Goal: Task Accomplishment & Management: Complete application form

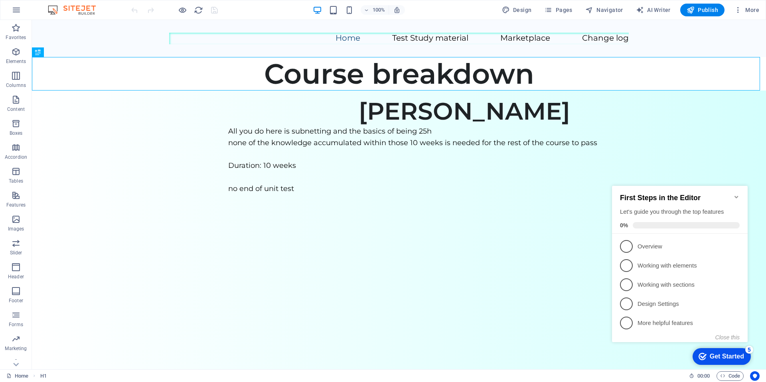
click at [736, 194] on icon "Minimize checklist" at bounding box center [736, 197] width 6 height 6
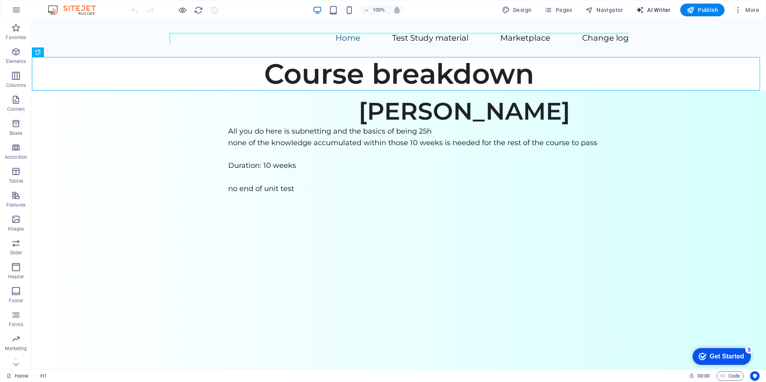
click at [651, 13] on span "AI Writer" at bounding box center [653, 10] width 35 height 8
select select "English"
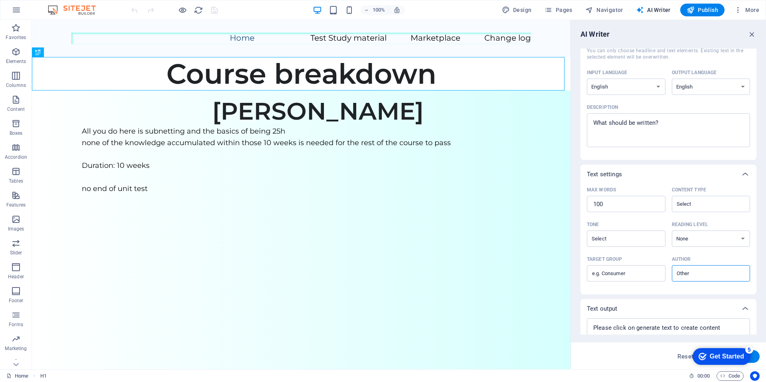
scroll to position [48, 0]
click at [710, 204] on input "Content type ​" at bounding box center [704, 206] width 61 height 12
click at [669, 197] on div "Max words 100 ​ Content type ​" at bounding box center [668, 203] width 163 height 35
click at [695, 240] on select "None Academic Adult Teen Child" at bounding box center [710, 240] width 79 height 16
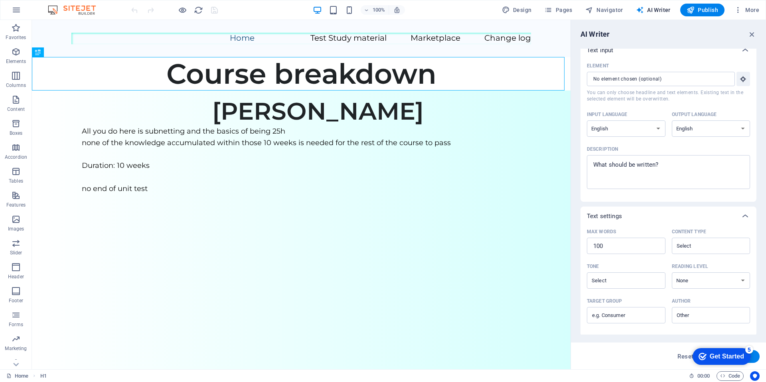
scroll to position [0, 0]
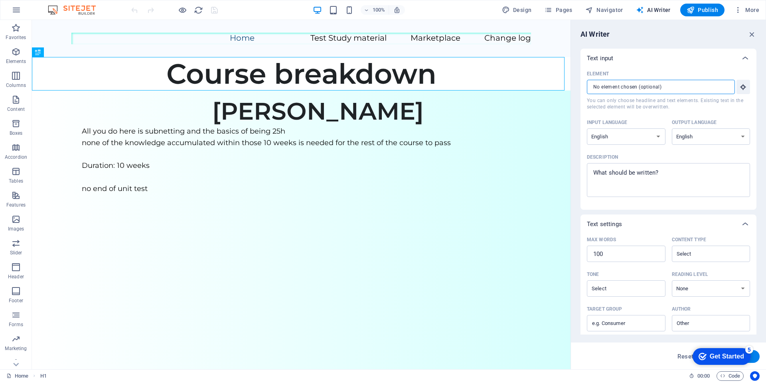
click at [679, 91] on input "Element ​ You can only choose headline and text elements. Existing text in the …" at bounding box center [658, 87] width 142 height 14
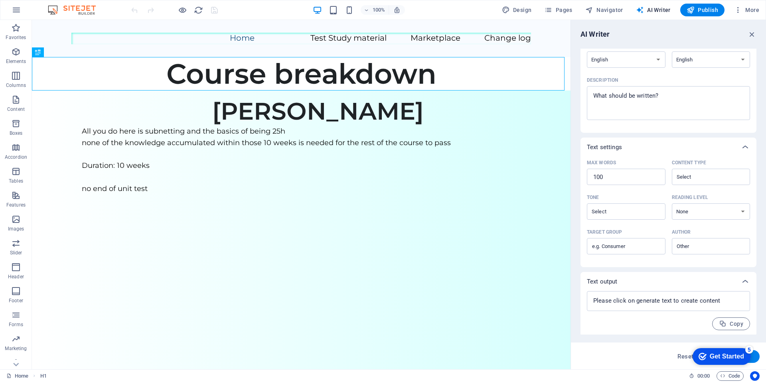
scroll to position [79, 0]
click at [692, 176] on input "Content type ​" at bounding box center [704, 175] width 61 height 12
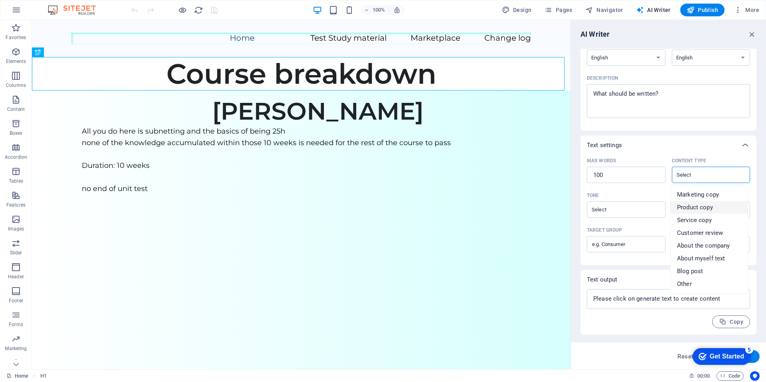
click at [649, 199] on div "Tone" at bounding box center [624, 195] width 75 height 12
click at [649, 204] on input "Tone ​" at bounding box center [619, 210] width 61 height 12
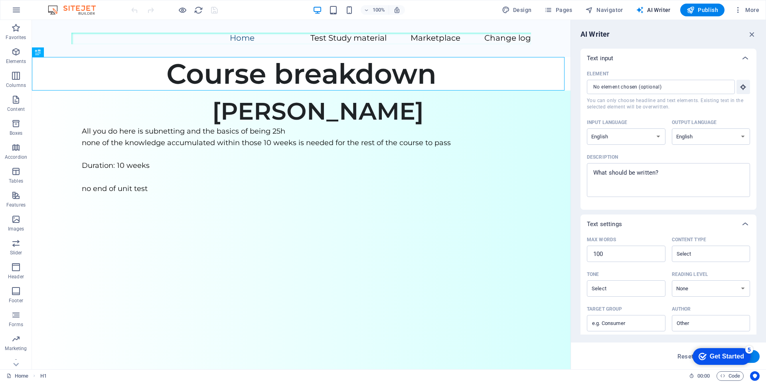
click at [746, 33] on div "AI Writer" at bounding box center [668, 35] width 176 height 10
click at [751, 33] on icon "button" at bounding box center [751, 34] width 9 height 9
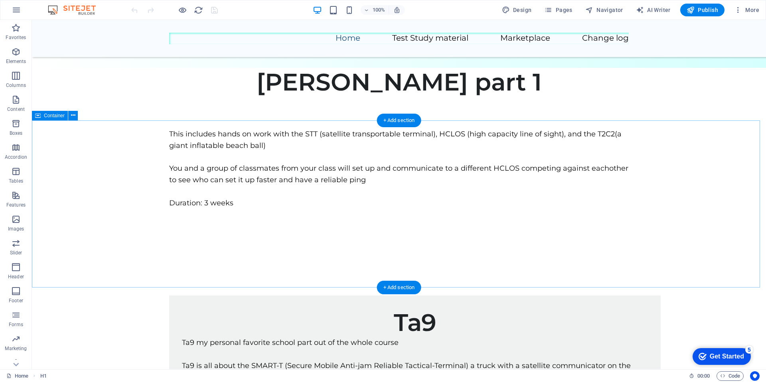
scroll to position [352, 0]
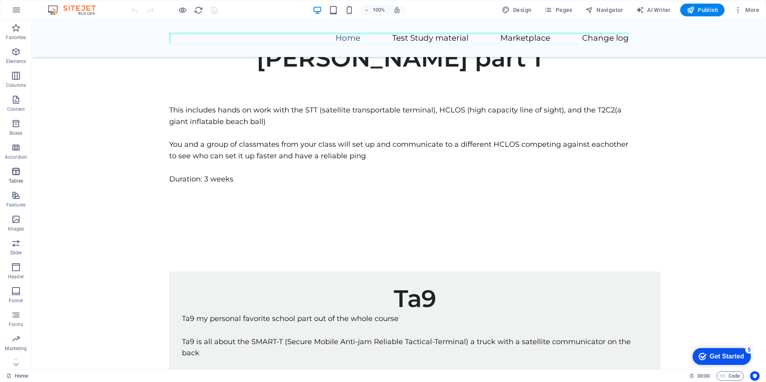
click at [16, 180] on p "Tables" at bounding box center [16, 181] width 14 height 6
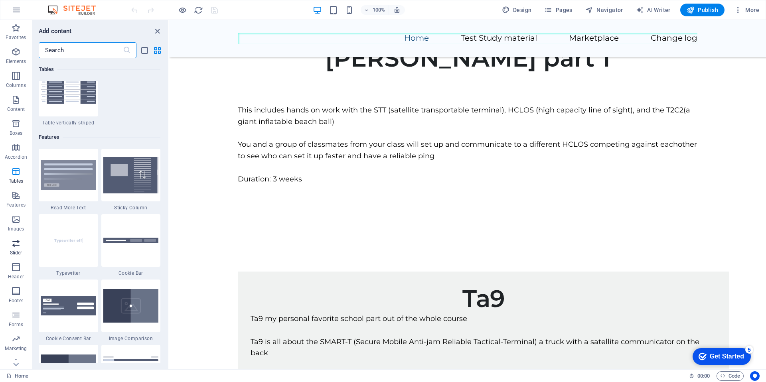
scroll to position [10, 0]
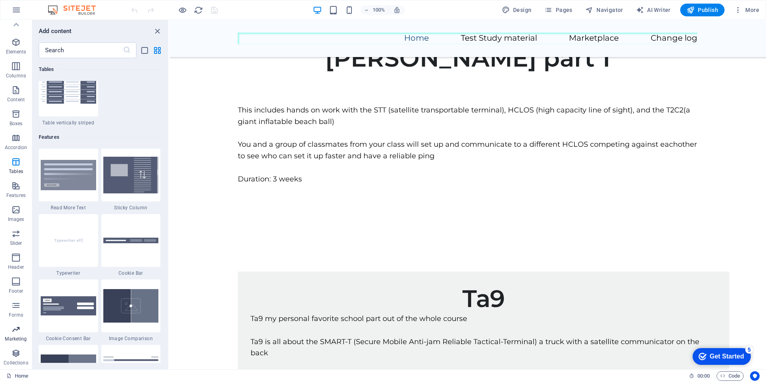
click at [16, 338] on p "Marketing" at bounding box center [16, 339] width 22 height 6
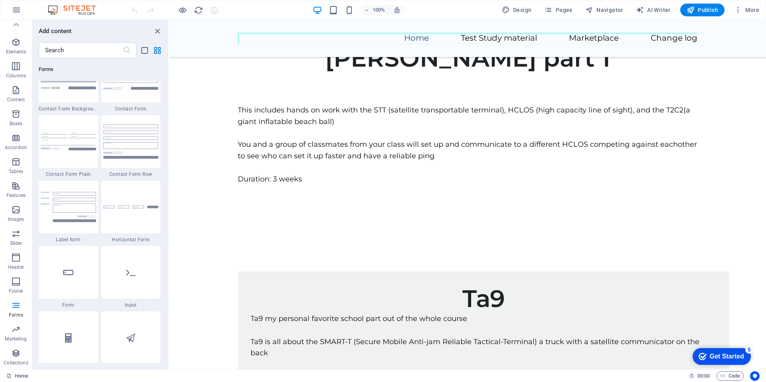
scroll to position [5852, 0]
click at [127, 272] on icon at bounding box center [131, 273] width 10 height 10
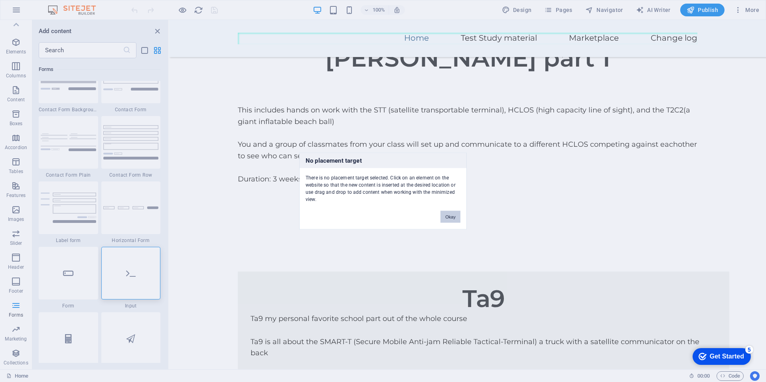
click at [444, 217] on button "Okay" at bounding box center [450, 217] width 20 height 12
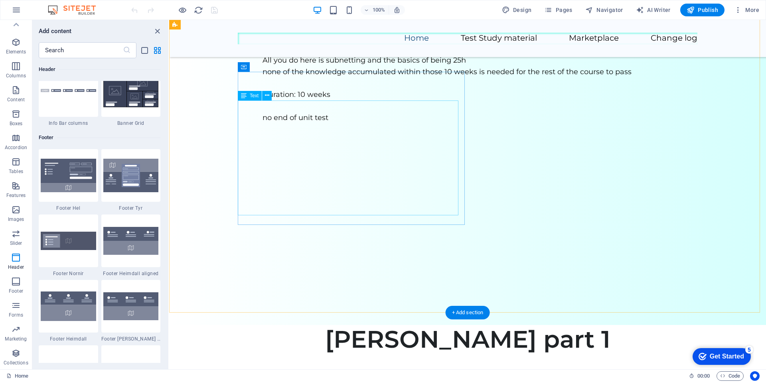
scroll to position [0, 0]
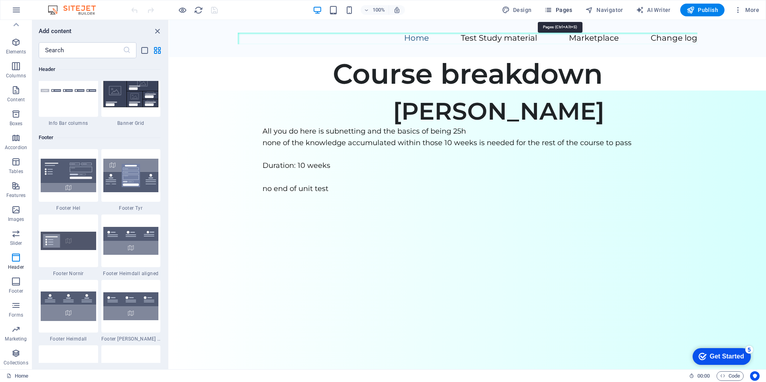
click at [551, 12] on icon "button" at bounding box center [548, 10] width 8 height 8
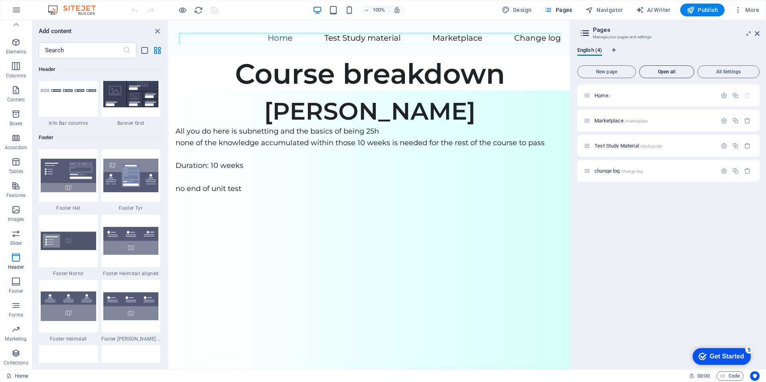
click at [658, 72] on span "Open all" at bounding box center [666, 71] width 48 height 5
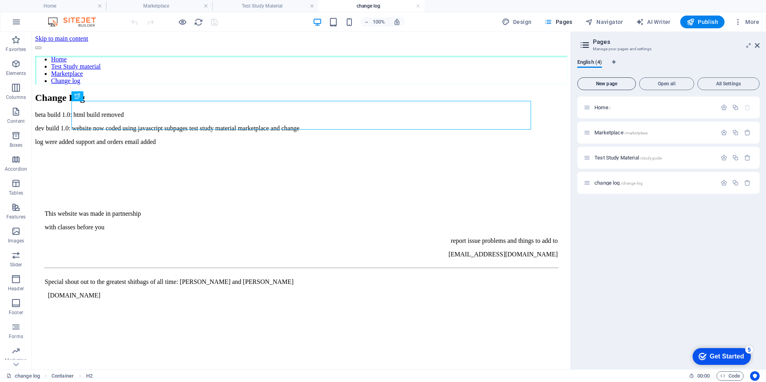
click at [603, 81] on span "New page" at bounding box center [606, 83] width 51 height 5
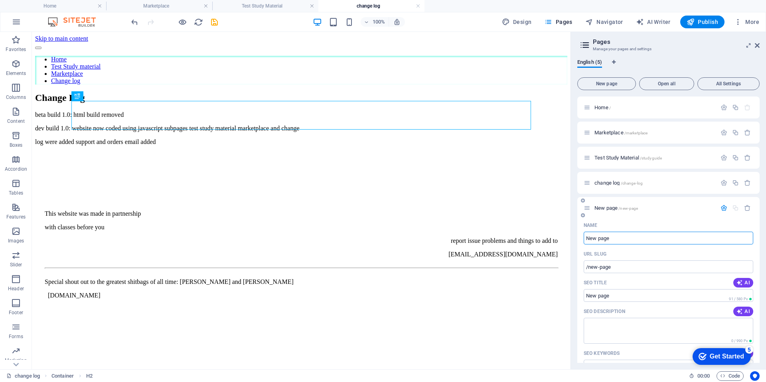
click at [628, 237] on input "New page" at bounding box center [667, 238] width 169 height 13
type input "test"
type input "/test"
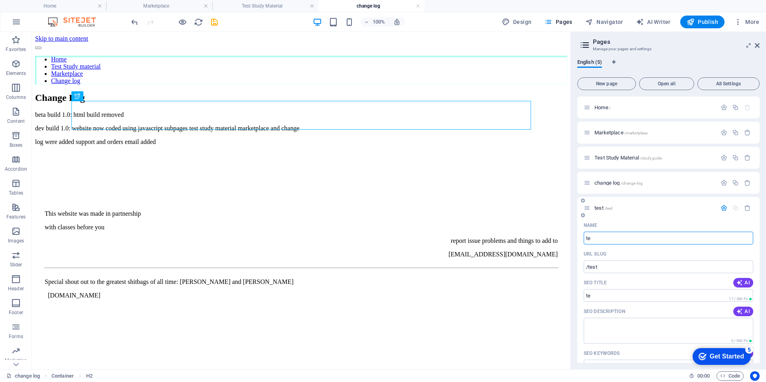
type input "t"
type input "/"
type input "phase"
type input "/phase"
type input "phase"
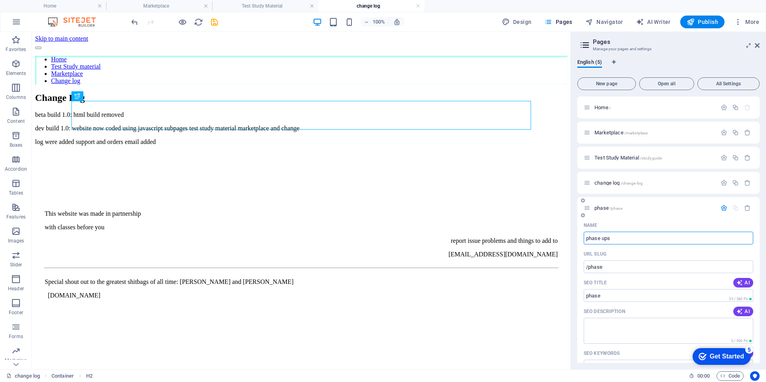
type input "phase ups"
type input "/phase-ups"
type input "phase ups"
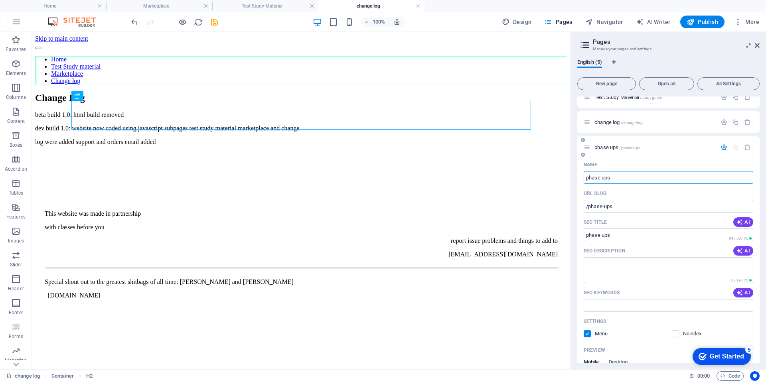
scroll to position [64, 0]
type input "phase ups"
click at [617, 87] on button "New page" at bounding box center [606, 83] width 59 height 13
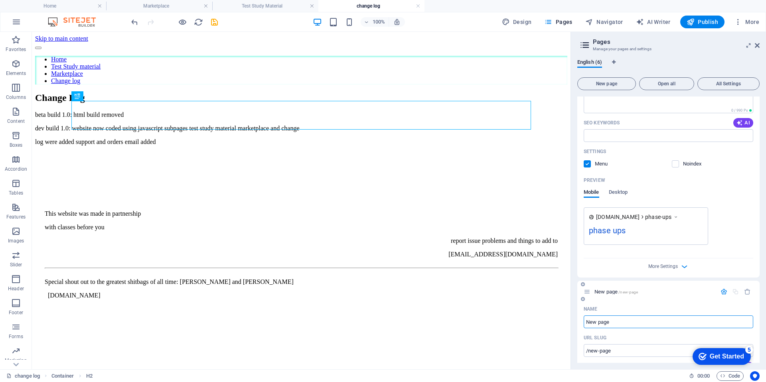
scroll to position [238, 0]
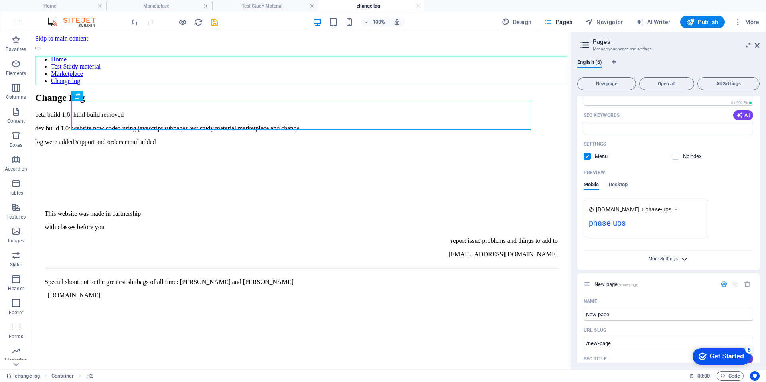
click at [669, 258] on span "More Settings" at bounding box center [663, 259] width 30 height 6
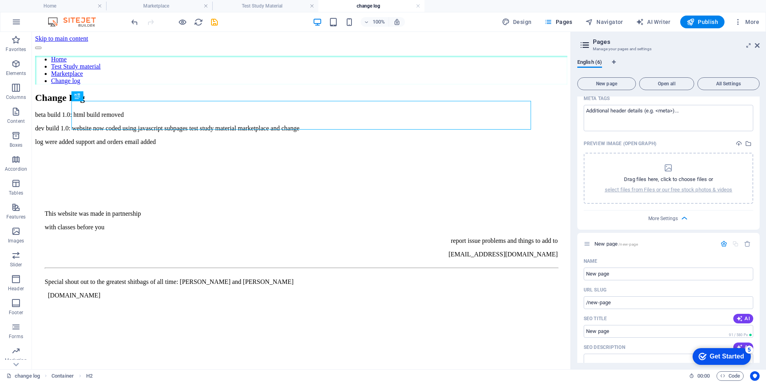
scroll to position [395, 0]
click at [661, 268] on input "New page" at bounding box center [667, 272] width 169 height 13
type input "hNew page"
type input "/hinew-page"
type input "hNew page"
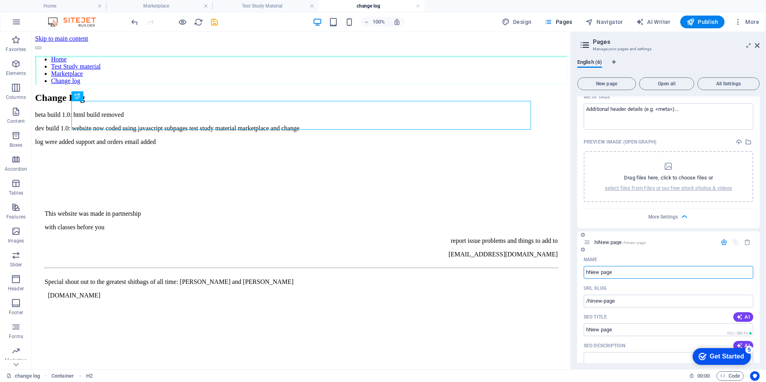
type input "/hnew-page"
type input "New page"
type input "/new-page"
click at [656, 273] on input "New page" at bounding box center [667, 272] width 169 height 13
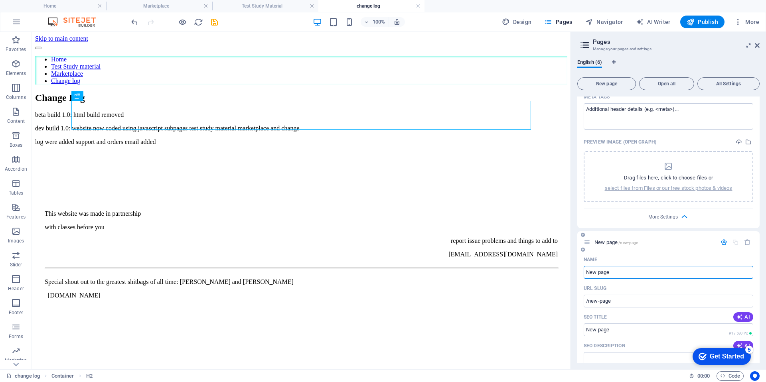
click at [656, 273] on input "New page" at bounding box center [667, 272] width 169 height 13
click at [654, 270] on input "New page" at bounding box center [667, 272] width 169 height 13
type input "ad"
type input "/a"
type input "addion"
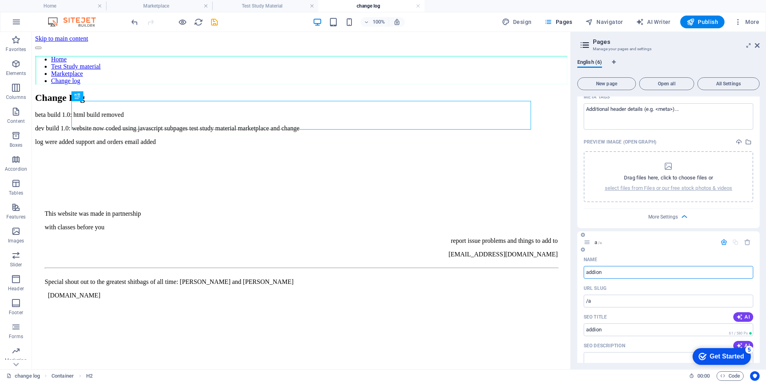
type input "/addion"
type input "addi"
type input "/addi"
type input "addit"
type input "/addit"
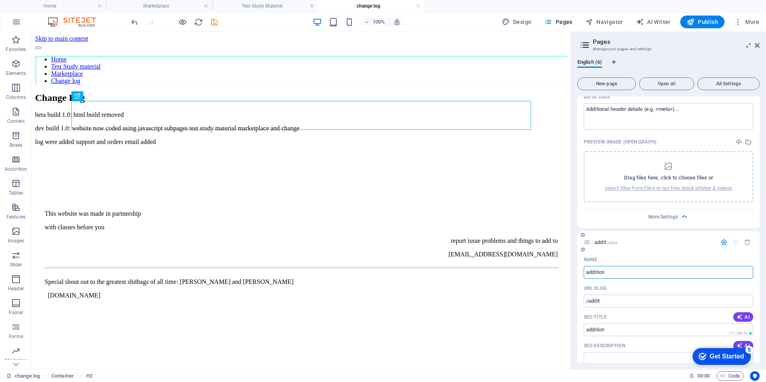
type input "additiona"
type input "/addition"
type input "additional re"
type input "/additional-re"
type input "additional resourses"
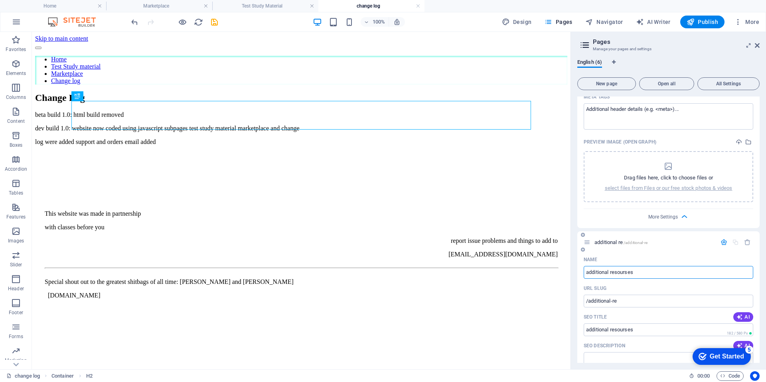
type input "/additional-resourses"
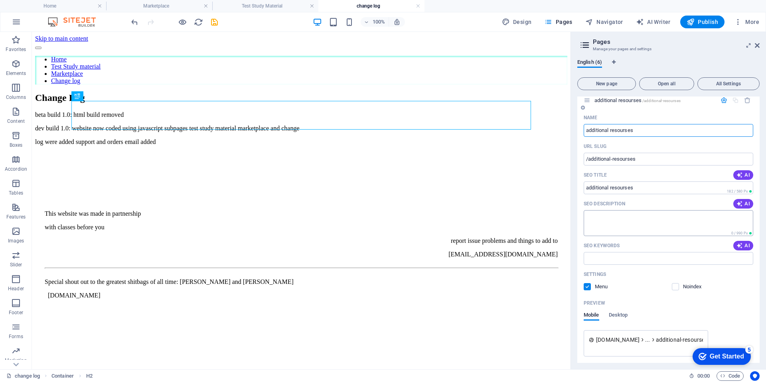
scroll to position [535, 0]
click at [623, 138] on input "additional resourses" at bounding box center [667, 132] width 169 height 13
click at [622, 131] on input "additional resourses" at bounding box center [667, 132] width 169 height 13
click at [595, 132] on input "additional resources" at bounding box center [667, 132] width 169 height 13
type input "additional resources"
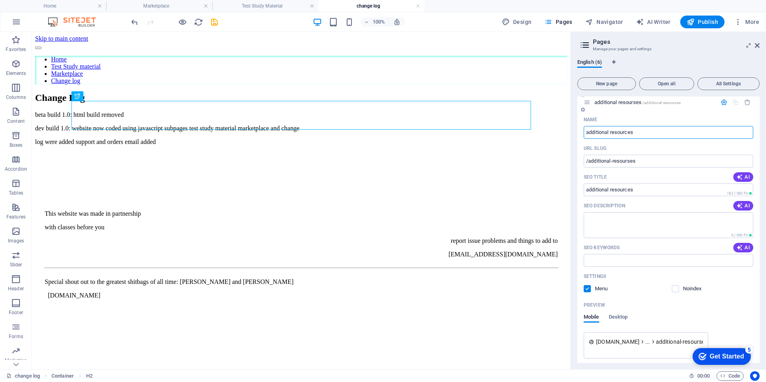
type input "/additional-resources"
click at [595, 132] on input "additional resources" at bounding box center [667, 132] width 169 height 13
type input "MOS resources"
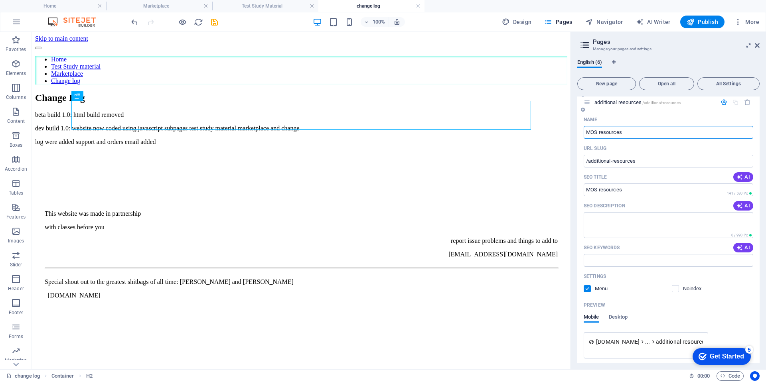
type input "/mos-resources"
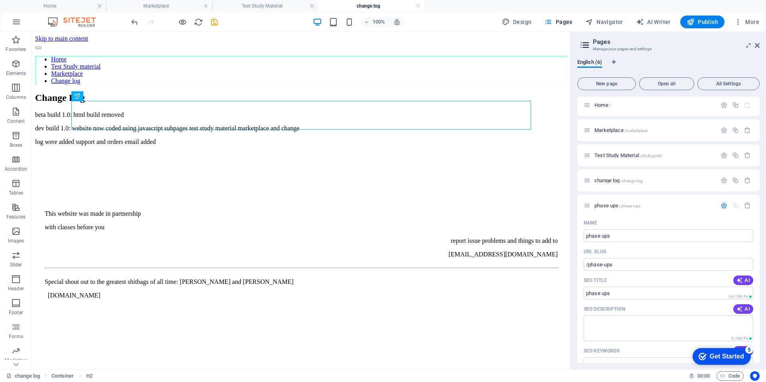
scroll to position [0, 0]
type input "MOS resources"
click at [648, 83] on span "Open all" at bounding box center [666, 83] width 48 height 5
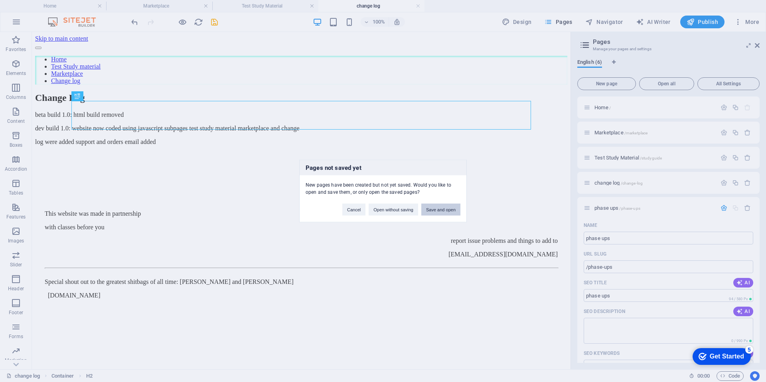
click at [429, 209] on button "Save and open" at bounding box center [440, 210] width 39 height 12
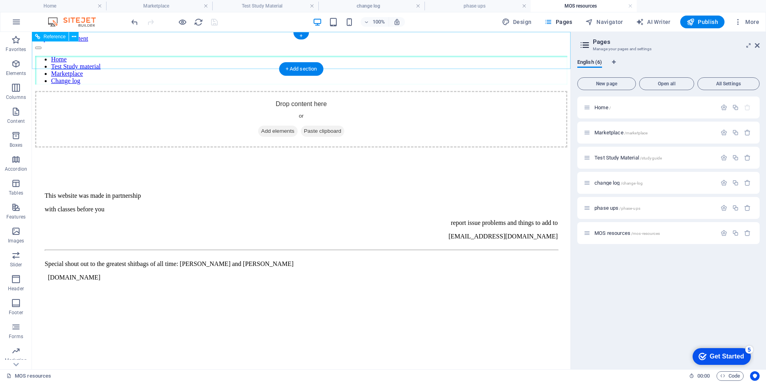
click at [396, 51] on div "Home Test Study material Marketplace Change log" at bounding box center [301, 63] width 532 height 42
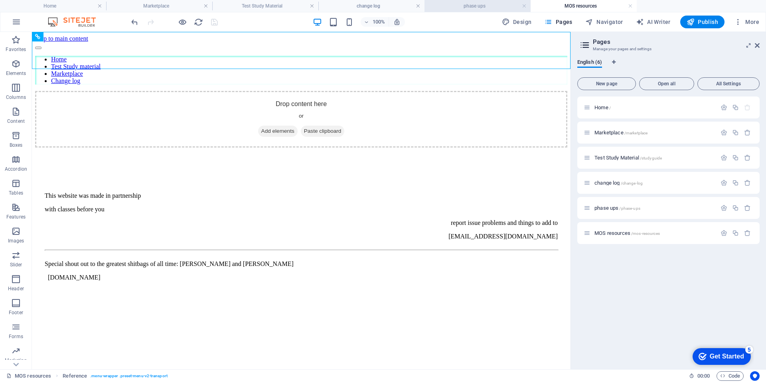
click at [453, 11] on li "phase ups" at bounding box center [477, 6] width 106 height 12
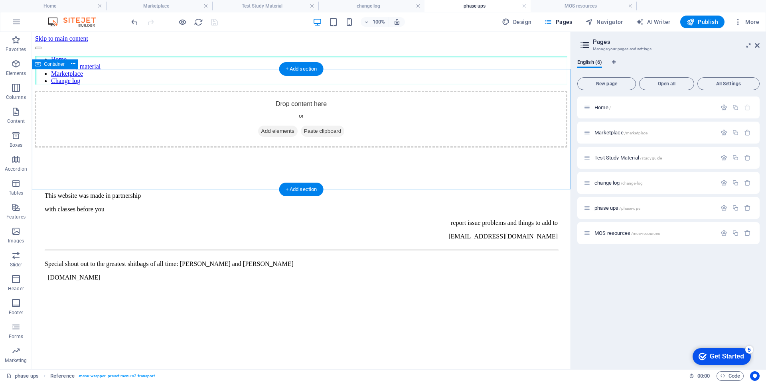
click at [323, 121] on div "Drop content here or Add elements Paste clipboard" at bounding box center [301, 119] width 532 height 57
click at [295, 116] on div "Drop content here or Add elements Paste clipboard" at bounding box center [301, 119] width 532 height 57
click at [280, 137] on span "Add elements" at bounding box center [277, 131] width 39 height 11
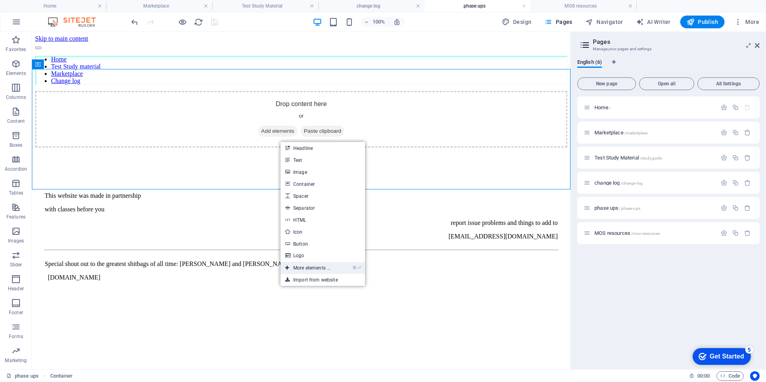
click at [332, 272] on link "⌘ ⏎ More elements ..." at bounding box center [307, 268] width 55 height 12
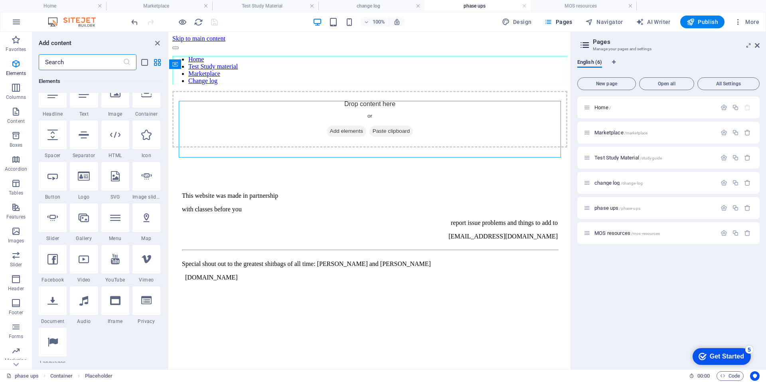
scroll to position [99, 0]
click at [374, 117] on div "Drop content here or Add elements Paste clipboard" at bounding box center [369, 119] width 395 height 57
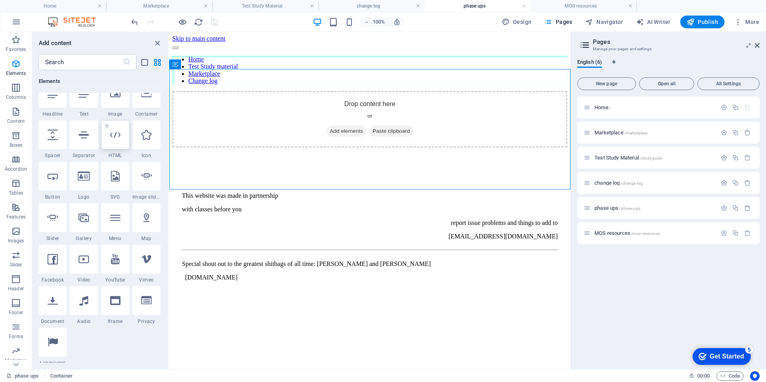
click at [121, 142] on div at bounding box center [115, 134] width 28 height 29
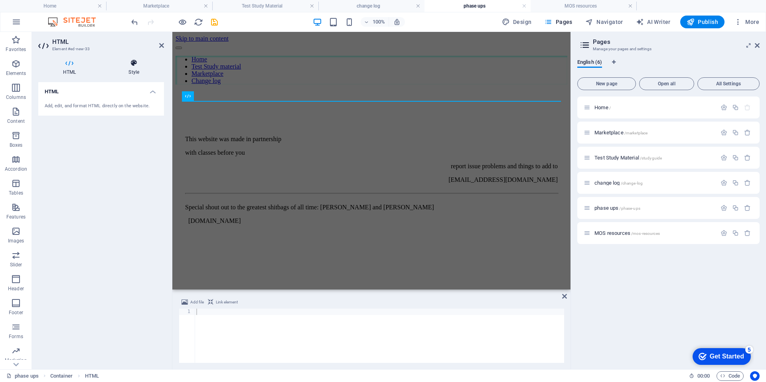
click at [134, 69] on h4 "Style" at bounding box center [134, 67] width 60 height 17
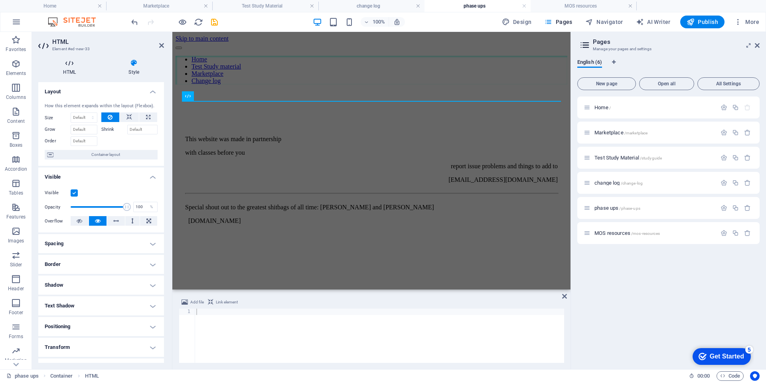
click at [68, 67] on h4 "HTML" at bounding box center [70, 67] width 65 height 17
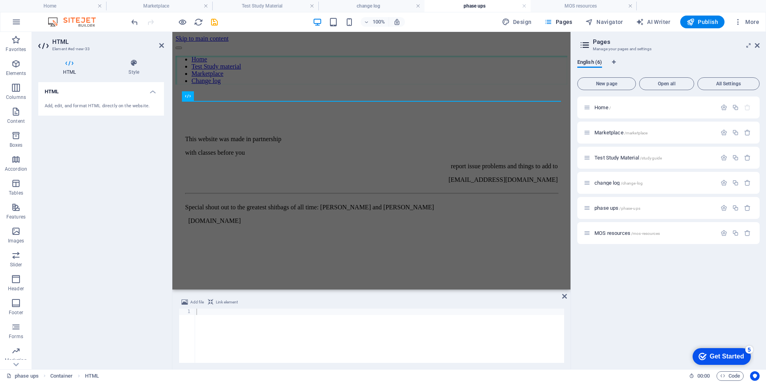
click at [326, 316] on div at bounding box center [379, 342] width 369 height 67
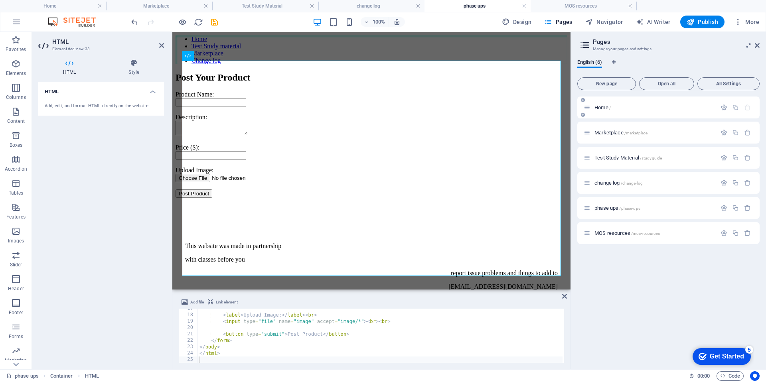
scroll to position [0, 0]
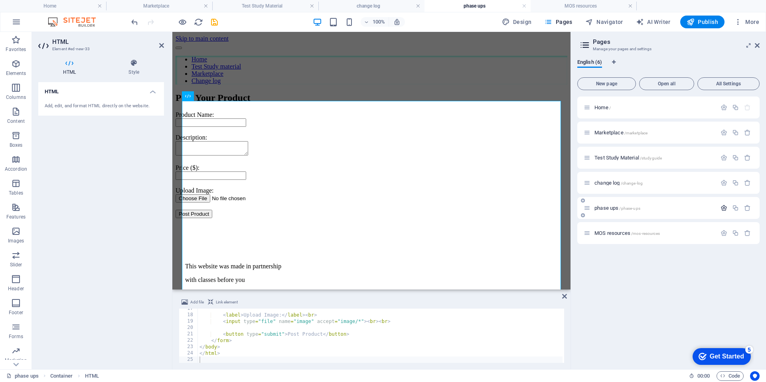
click at [723, 207] on icon "button" at bounding box center [723, 208] width 7 height 7
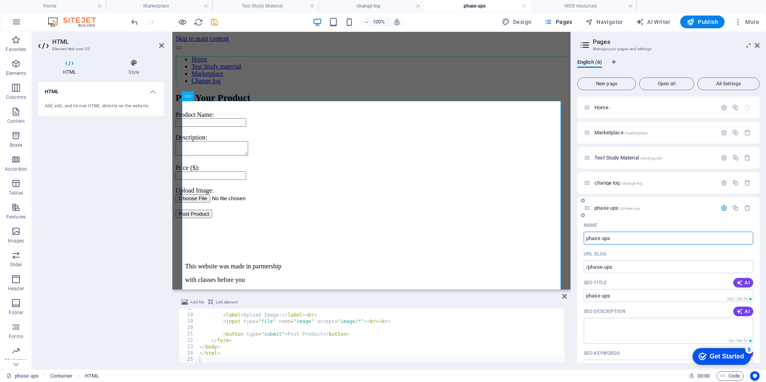
drag, startPoint x: 650, startPoint y: 234, endPoint x: 600, endPoint y: 235, distance: 49.9
click at [600, 235] on input "phase ups" at bounding box center [667, 238] width 169 height 13
click at [603, 235] on input "phase ups" at bounding box center [667, 238] width 169 height 13
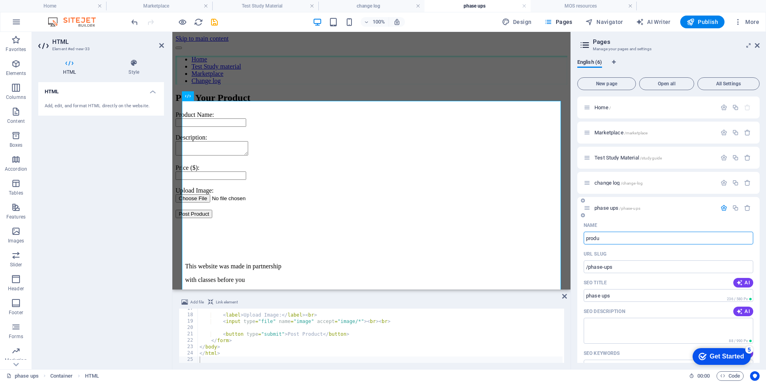
type input "produc"
type input "/produ"
type input "produ"
type input "product"
type input "/product"
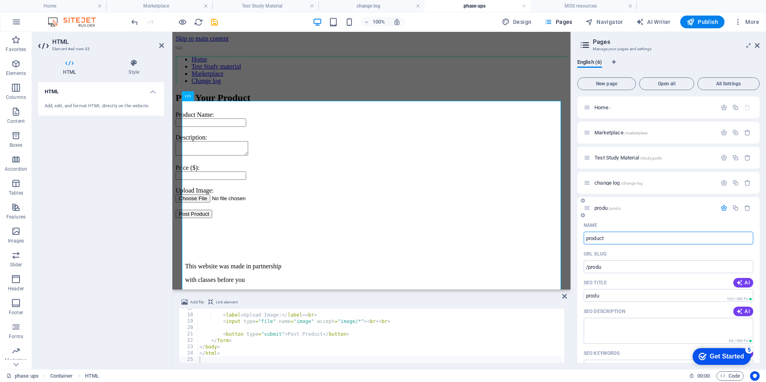
type input "product"
type input "product sub"
type input "/product-sub"
type input "product sub"
type input "product submission"
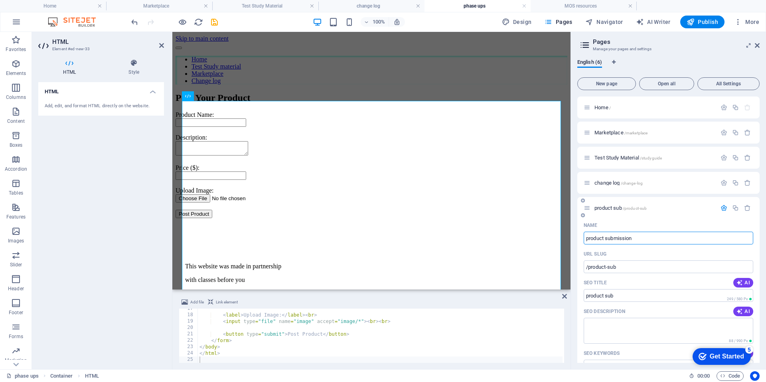
type input "/product-submission"
type input "product submission"
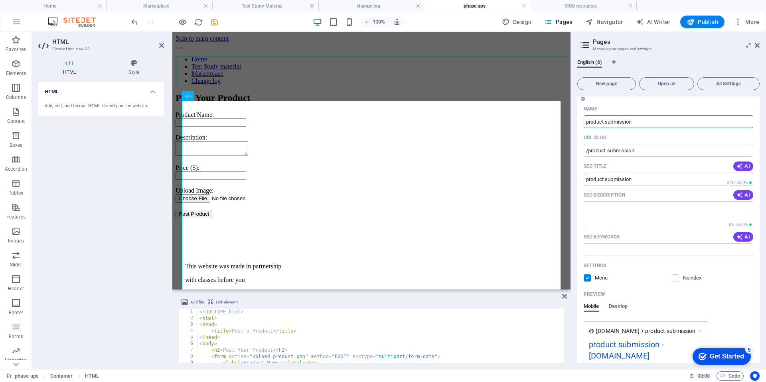
scroll to position [133, 0]
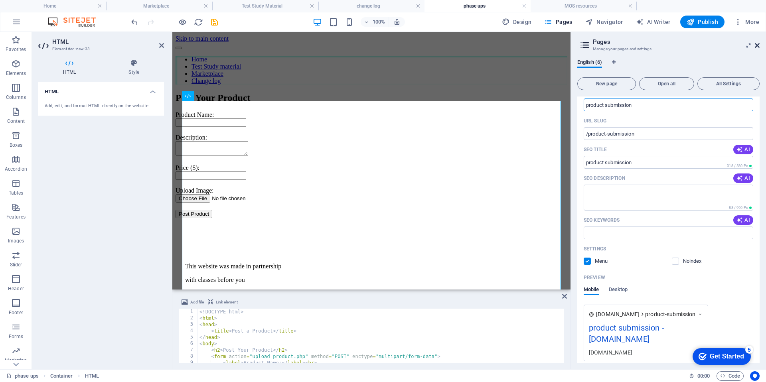
type input "product submission"
click at [755, 47] on icon at bounding box center [756, 45] width 5 height 6
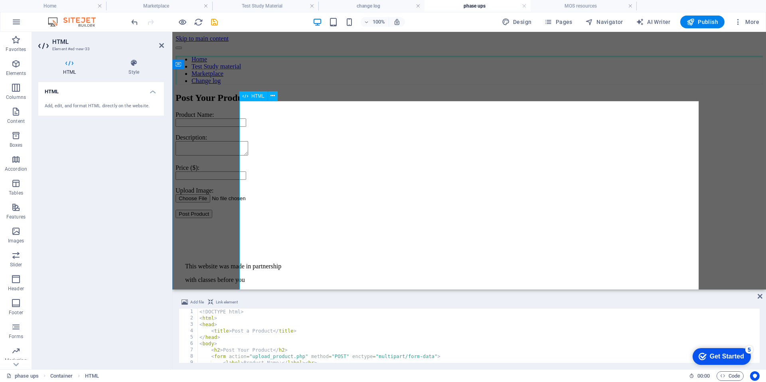
click at [557, 177] on div "Post a Product Post Your Product Product Name: Description: Price ($): Upload I…" at bounding box center [468, 156] width 587 height 126
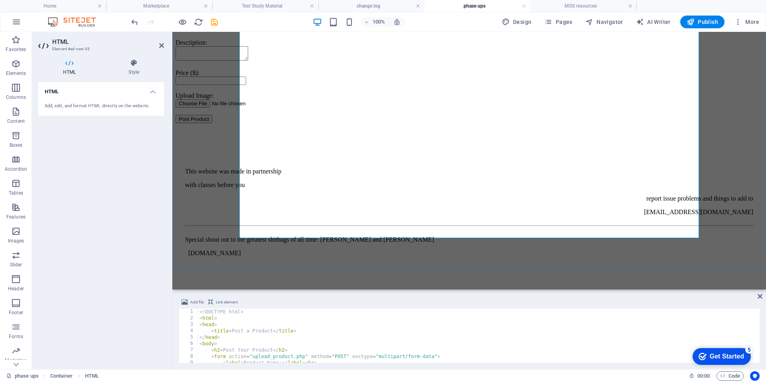
scroll to position [134, 0]
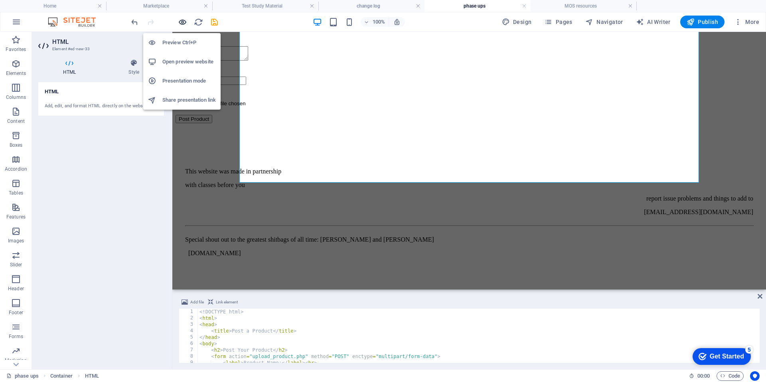
click at [180, 21] on icon "button" at bounding box center [182, 22] width 9 height 9
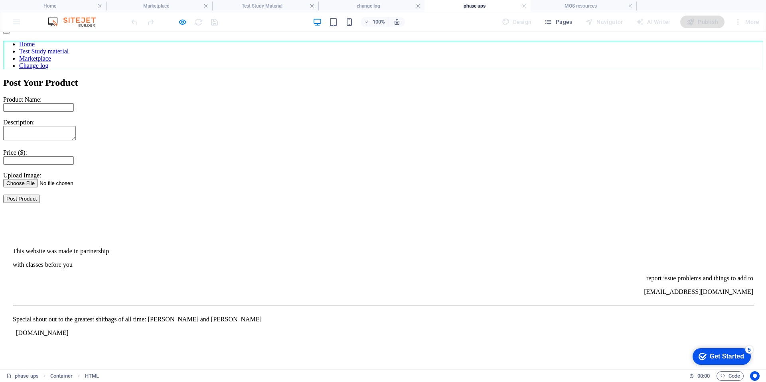
scroll to position [0, 0]
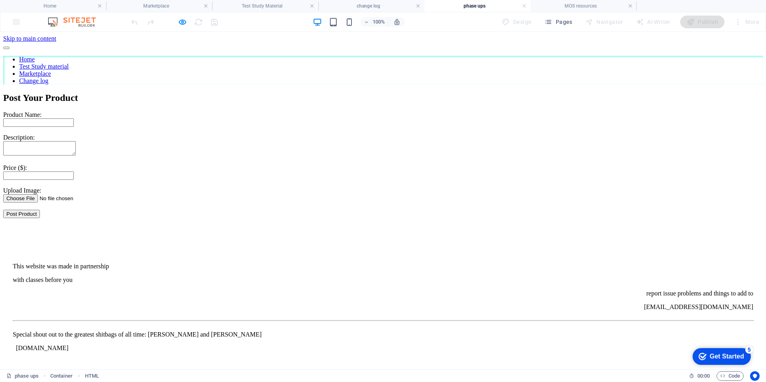
click at [74, 127] on input "text" at bounding box center [38, 122] width 71 height 8
type input "bum"
click at [76, 156] on textarea at bounding box center [39, 148] width 73 height 14
type textarea "d"
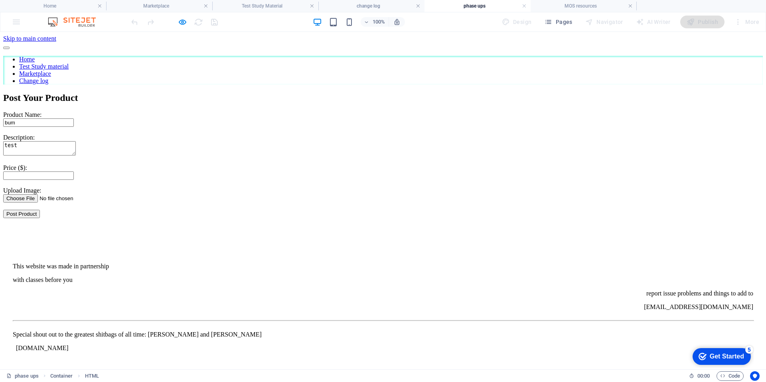
type textarea "test"
click at [74, 180] on input "number" at bounding box center [38, 175] width 71 height 8
click at [74, 180] on input "0.01" at bounding box center [38, 175] width 71 height 8
click at [74, 180] on input "0.41" at bounding box center [38, 175] width 71 height 8
type input "0"
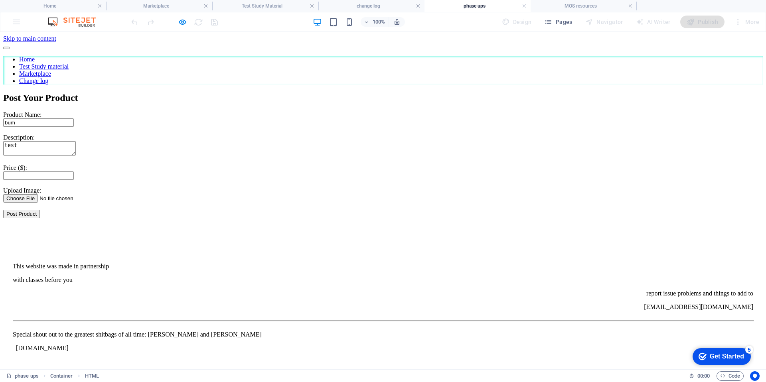
type input "0"
type input "50"
click at [240, 218] on form "Product Name: bum Description: test Price ($): 50 Upload Image: Post Product" at bounding box center [382, 164] width 759 height 107
click at [104, 203] on input "file" at bounding box center [53, 198] width 101 height 8
type input "C:\fakepath\checkmark-hd.png"
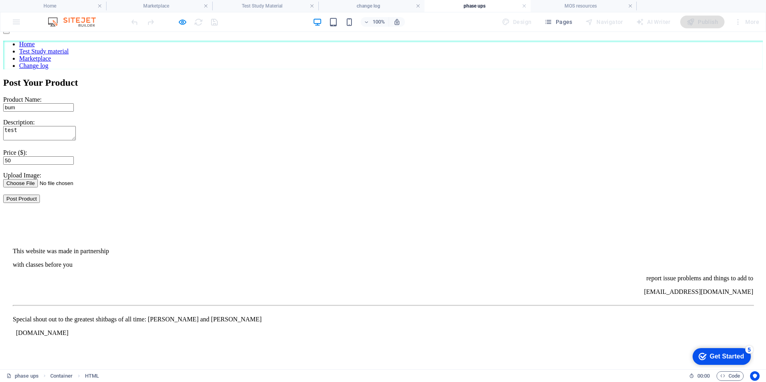
scroll to position [83, 0]
click at [40, 203] on button "Post Product" at bounding box center [21, 199] width 37 height 8
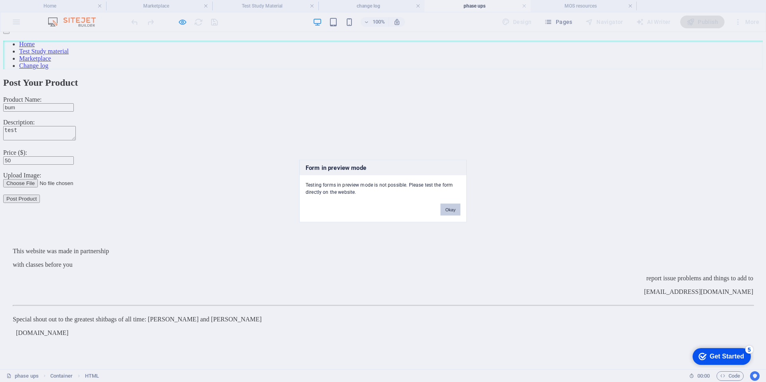
click at [449, 209] on button "Okay" at bounding box center [450, 210] width 20 height 12
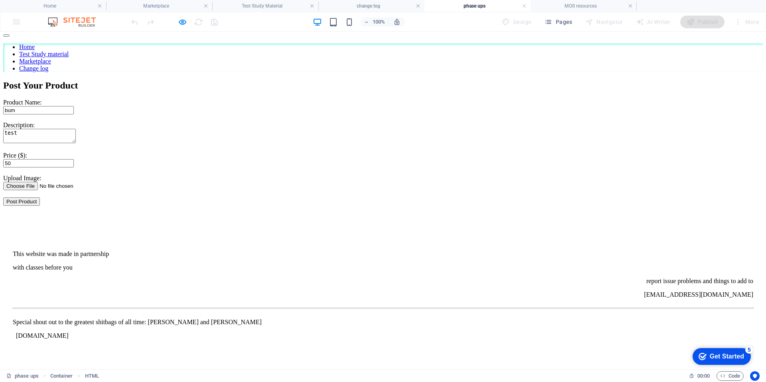
scroll to position [0, 0]
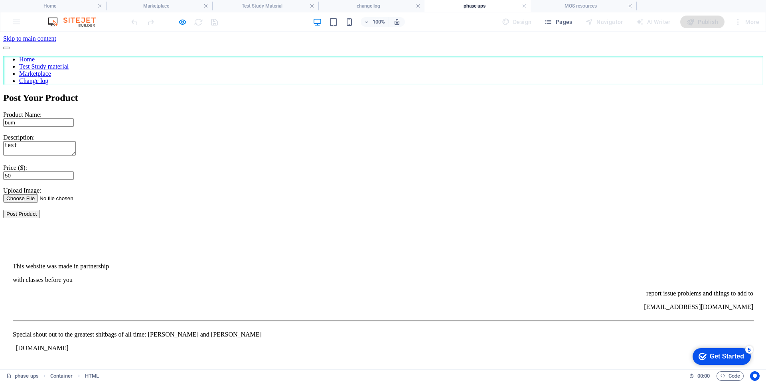
click at [458, 66] on header "Home Test Study material Marketplace Change log" at bounding box center [382, 63] width 759 height 42
click at [183, 21] on icon "button" at bounding box center [182, 22] width 9 height 9
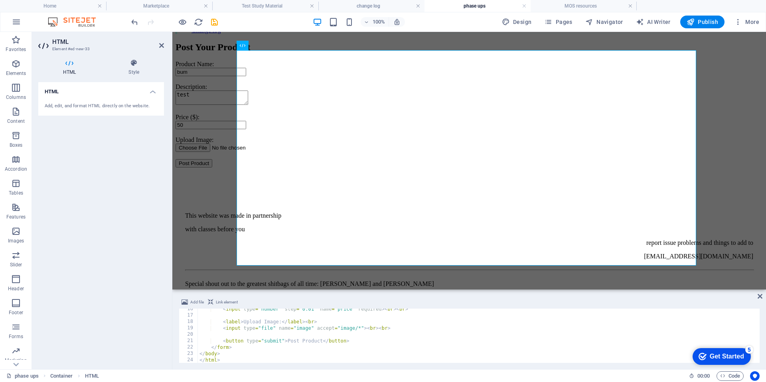
scroll to position [105, 0]
click at [298, 342] on div "< label > Upload Image: </ label > < br > < input type = "file" name = "image" …" at bounding box center [478, 338] width 560 height 67
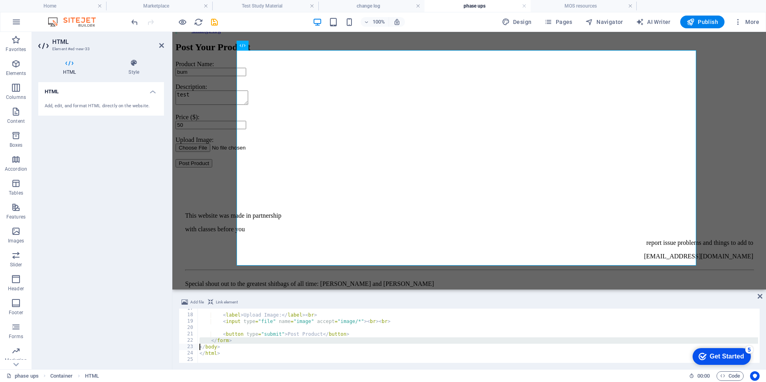
click at [298, 342] on div "< label > Upload Image: </ label > < br > < input type = "file" name = "image" …" at bounding box center [478, 338] width 560 height 67
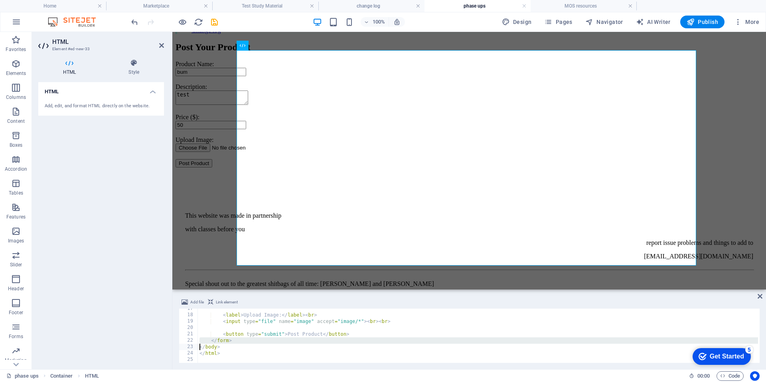
click at [298, 342] on div "< label > Upload Image: </ label > < br > < input type = "file" name = "image" …" at bounding box center [478, 338] width 560 height 67
type textarea "</html>"
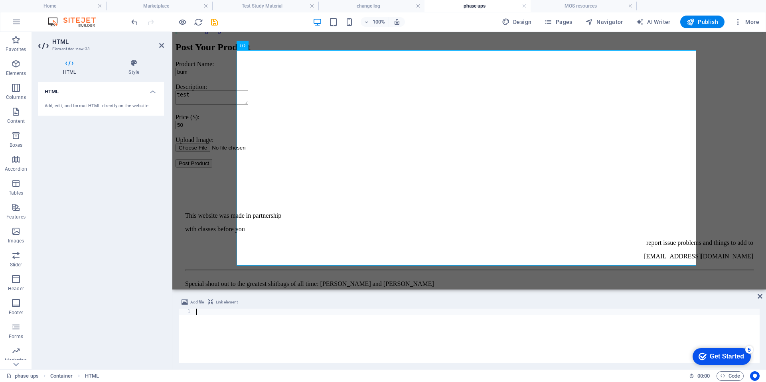
scroll to position [0, 0]
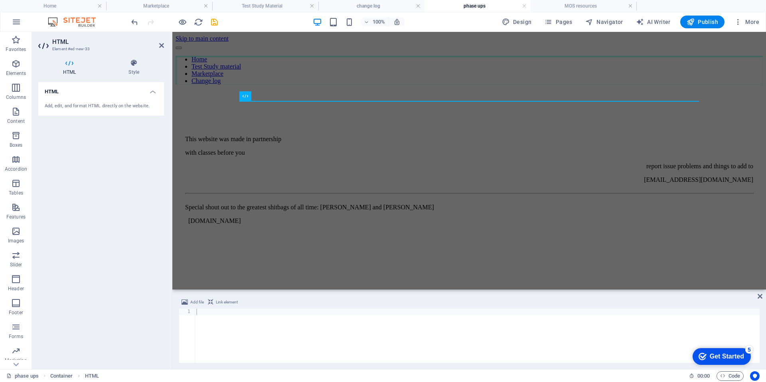
click at [312, 257] on html "Skip to main content Home Test Study material Marketplace Change log This websi…" at bounding box center [468, 144] width 593 height 225
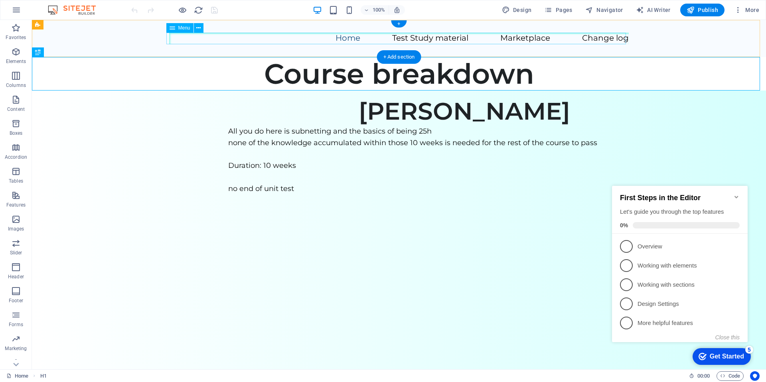
click at [516, 37] on nav "Home Test Study material Marketplace Change log" at bounding box center [398, 39] width 459 height 12
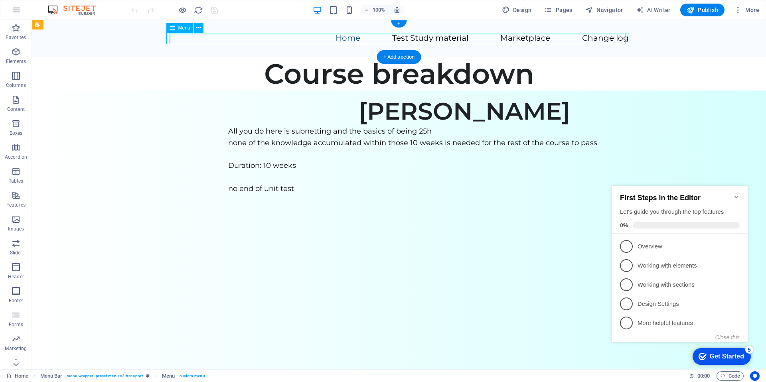
click at [523, 39] on nav "Home Test Study material Marketplace Change log" at bounding box center [398, 39] width 459 height 12
click at [569, 6] on span "Pages" at bounding box center [558, 10] width 28 height 8
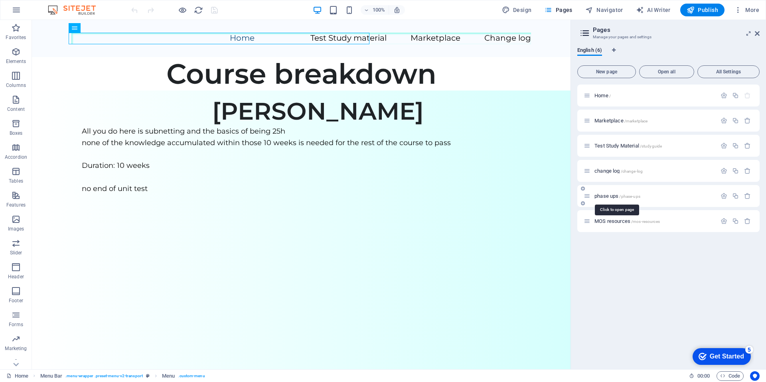
click at [632, 196] on span "/phase-ups" at bounding box center [629, 196] width 21 height 4
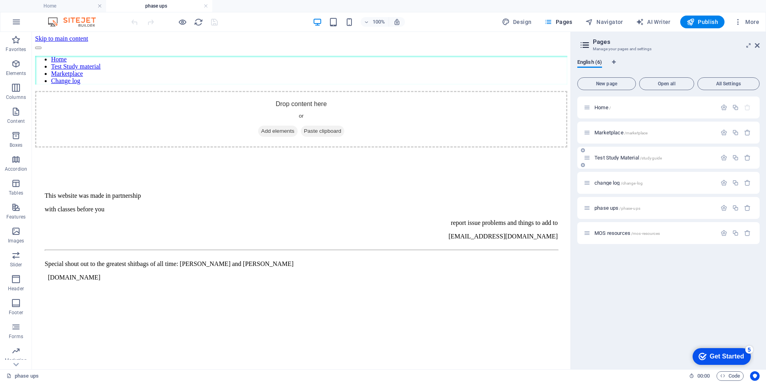
click at [633, 161] on div "Test Study Material /studyguide" at bounding box center [649, 157] width 133 height 9
click at [633, 158] on span "Test Study Material /studyguide" at bounding box center [627, 158] width 67 height 6
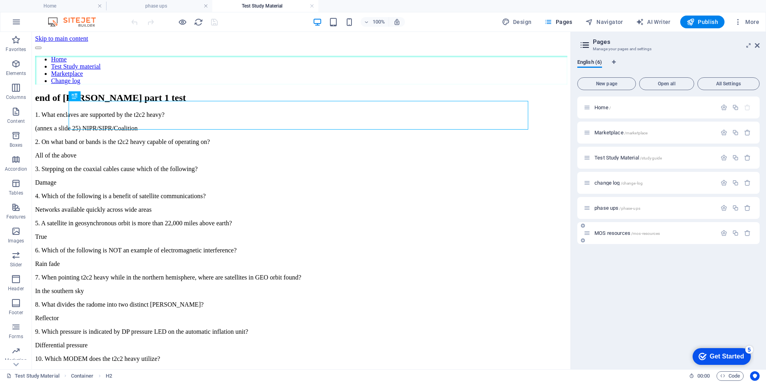
click at [644, 223] on div "MOS resources /mos-resources" at bounding box center [668, 233] width 182 height 22
click at [645, 230] on span "MOS resources /mos-resources" at bounding box center [626, 233] width 65 height 6
